Goal: Check status

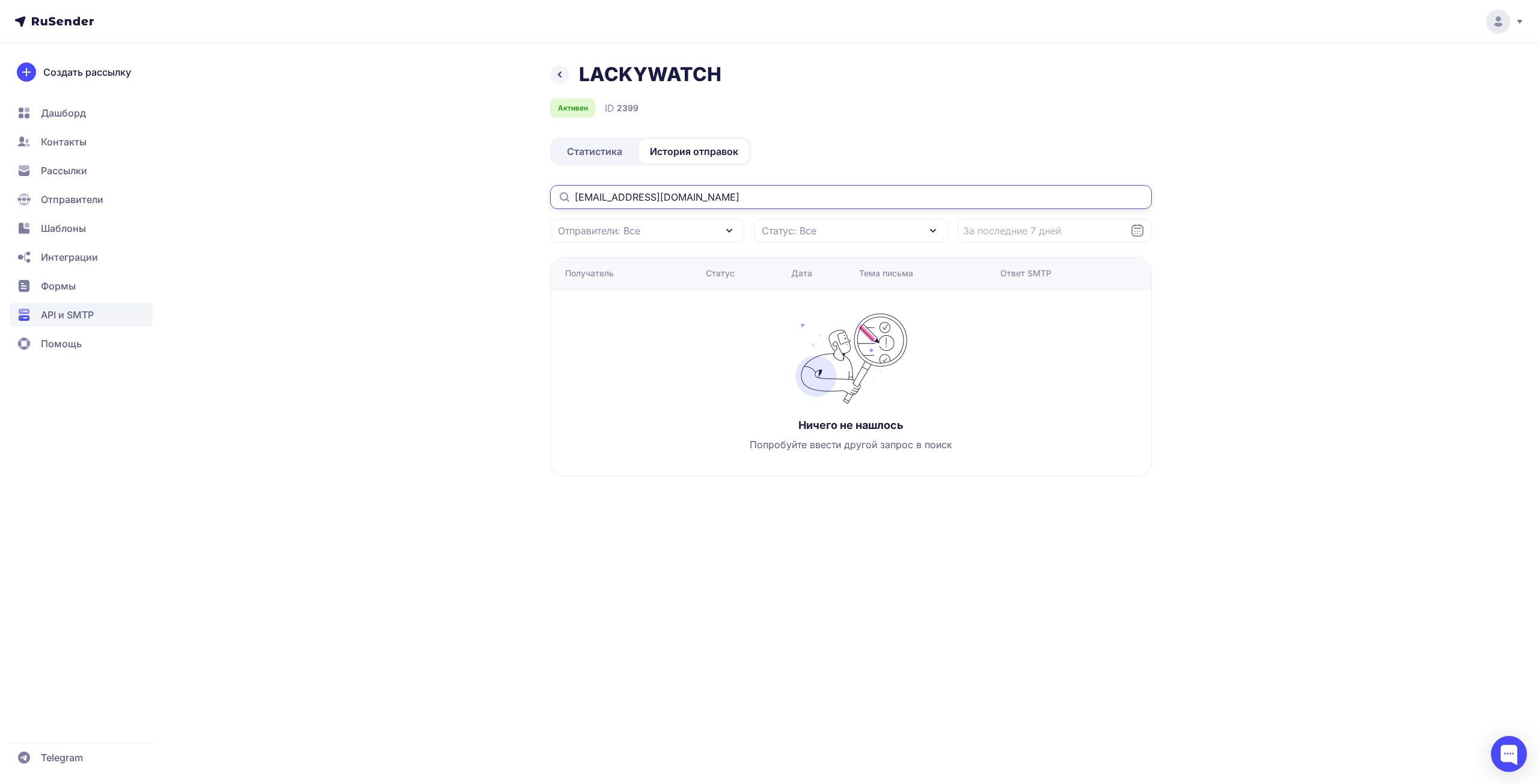
drag, startPoint x: 621, startPoint y: 190, endPoint x: 502, endPoint y: 183, distance: 119.2
click at [502, 183] on div "LACKYWATCH Активен ID 2399 Статистика История отправок [EMAIL_ADDRESS][DOMAIN_N…" at bounding box center [770, 283] width 865 height 442
paste input "2"
click at [366, 332] on div "LACKYWATCH Активен ID 2399 Статистика История отправок [EMAIL_ADDRESS][DOMAIN_N…" at bounding box center [770, 283] width 865 height 442
click at [625, 197] on input "[EMAIL_ADDRESS][DOMAIN_NAME]" at bounding box center [850, 196] width 602 height 24
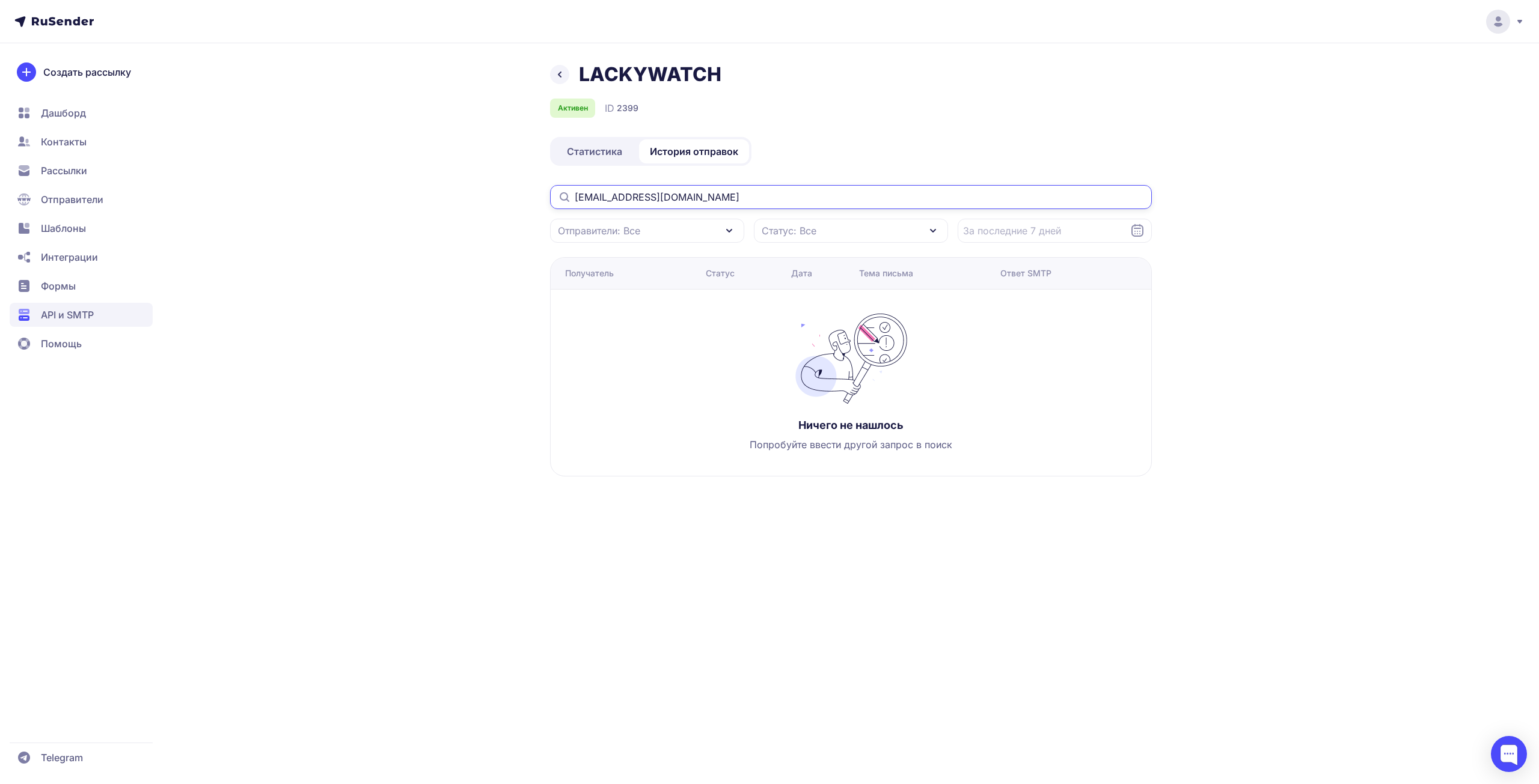
type input "[EMAIL_ADDRESS][DOMAIN_NAME]"
click at [353, 332] on div "LACKYWATCH Активен ID 2399 Статистика История отправок [EMAIL_ADDRESS][DOMAIN_N…" at bounding box center [770, 283] width 865 height 442
click at [924, 122] on div "LACKYWATCH Активен ID 2399 Статистика История отправок [EMAIL_ADDRESS][DOMAIN_N…" at bounding box center [850, 283] width 602 height 442
click at [588, 150] on span "Статистика" at bounding box center [595, 151] width 55 height 15
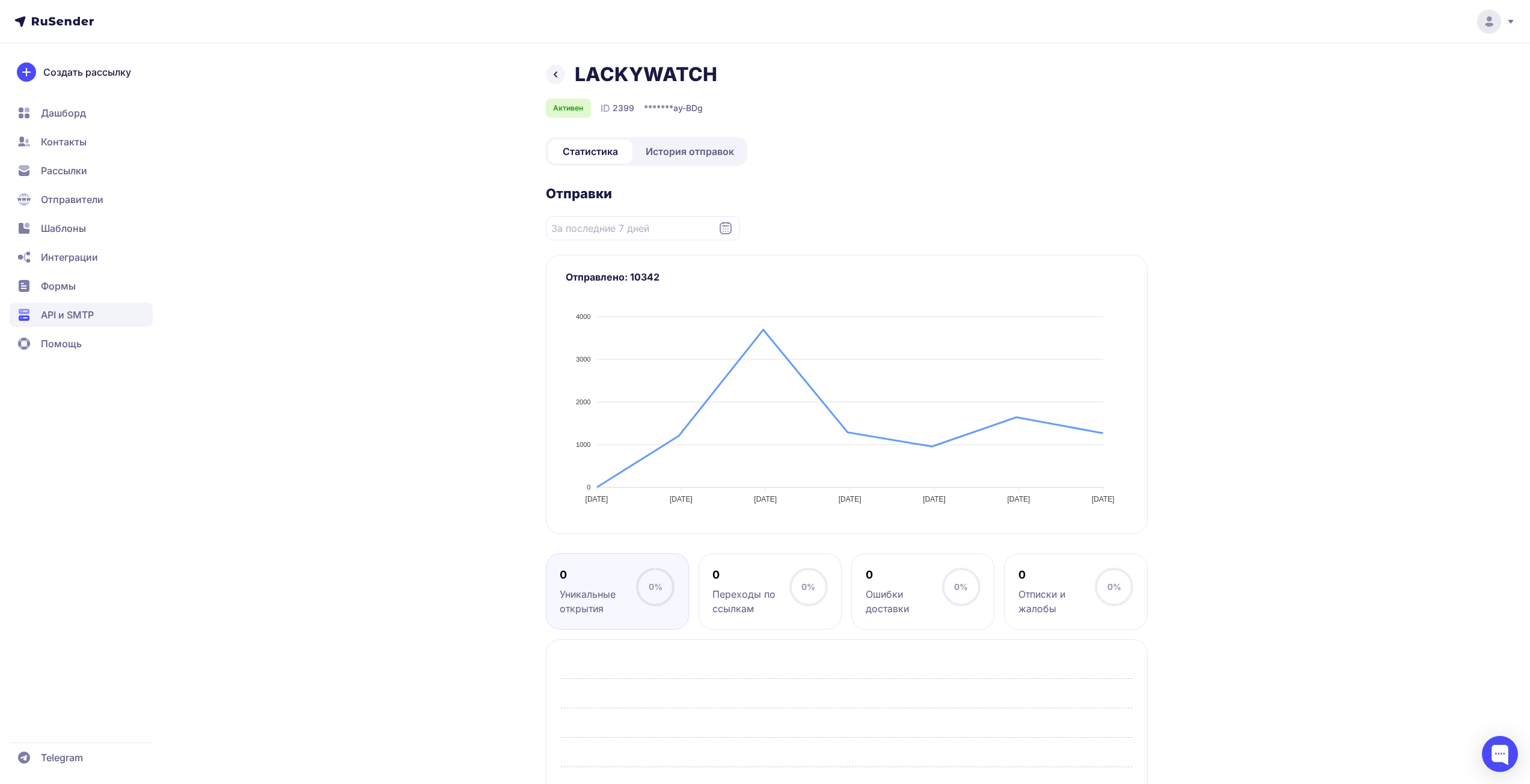
click at [338, 171] on div "LACKYWATCH Активен ID 2399 ******* ay-BDg Статистика История отправок Отправки …" at bounding box center [765, 492] width 865 height 859
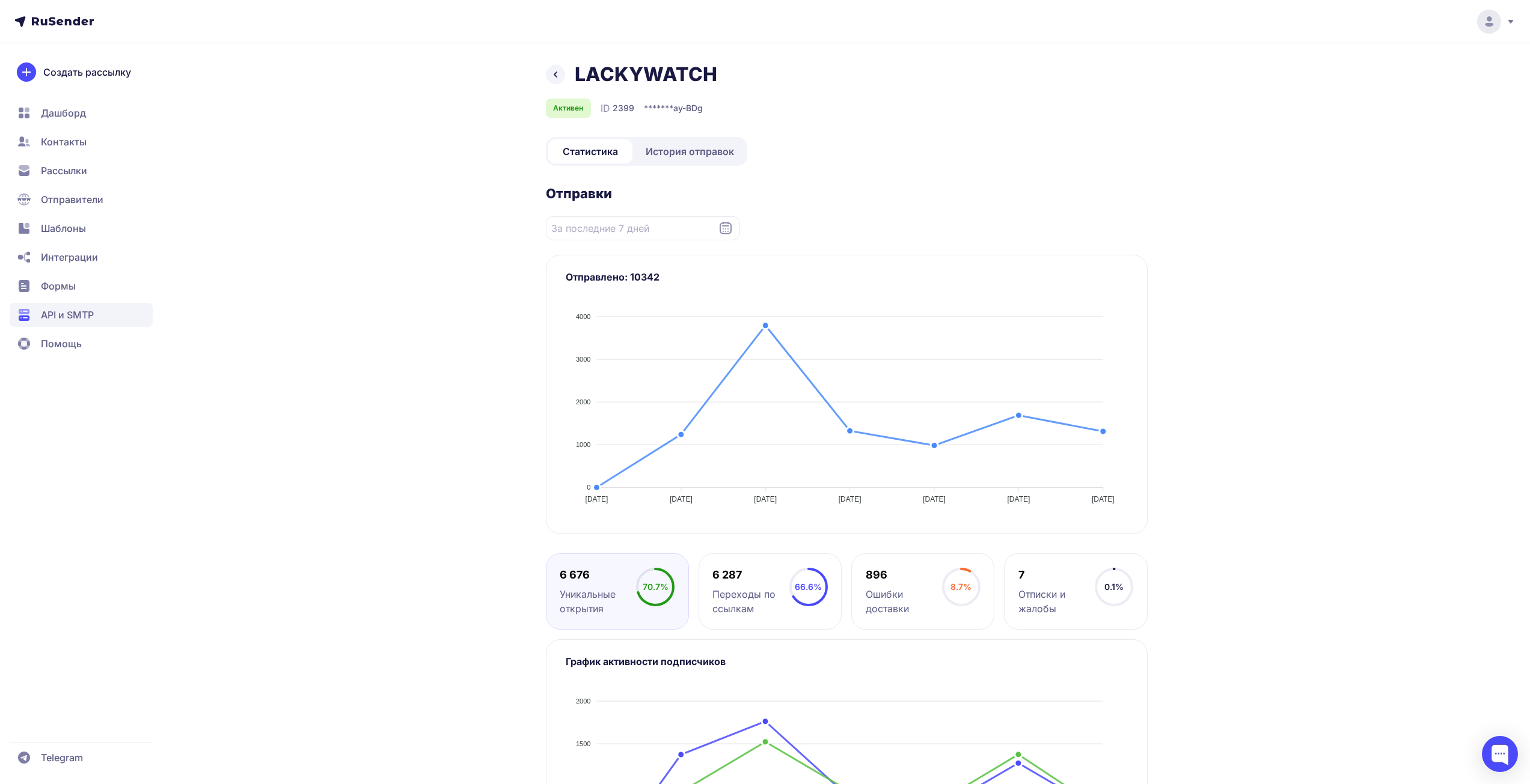
click at [1238, 38] on header at bounding box center [765, 22] width 1530 height 43
